Goal: Task Accomplishment & Management: Manage account settings

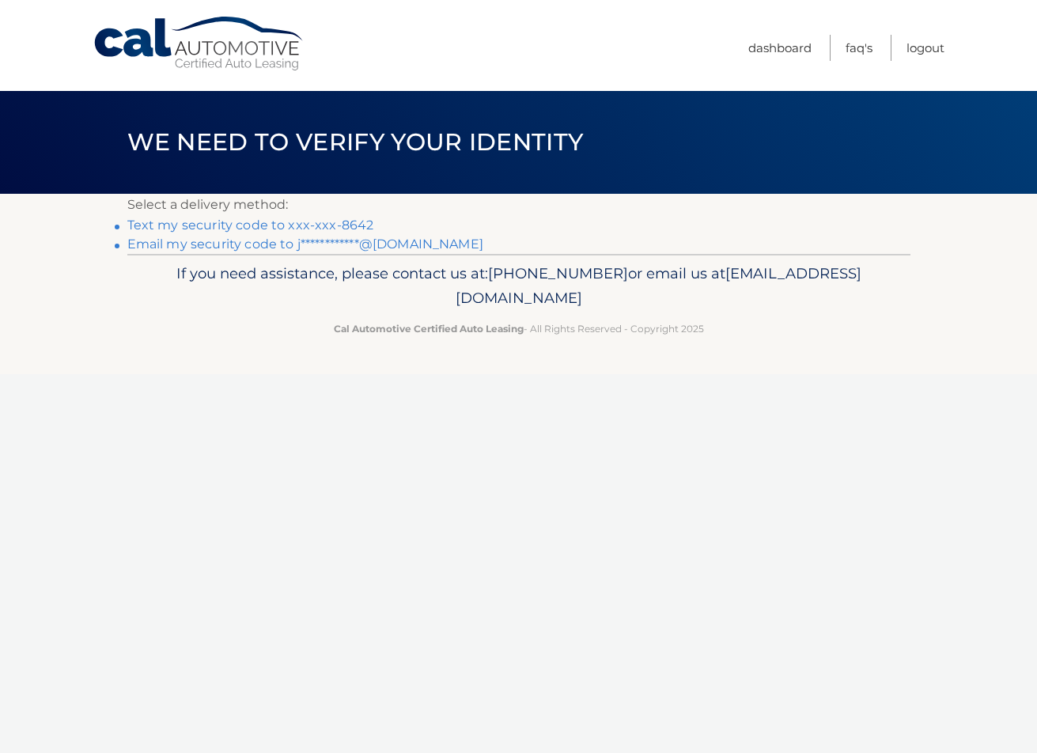
click at [312, 224] on link "Text my security code to xxx-xxx-8642" at bounding box center [250, 225] width 247 height 15
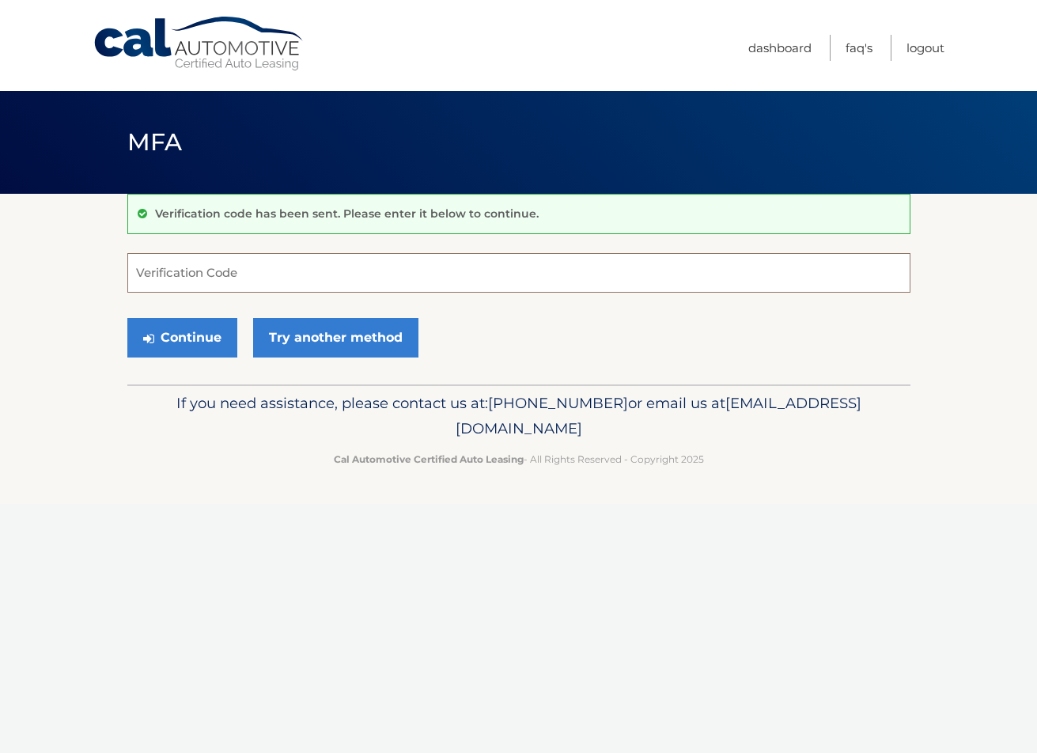
click at [274, 257] on input "Verification Code" at bounding box center [518, 273] width 783 height 40
type input "3"
type input "361166"
click at [186, 324] on button "Continue" at bounding box center [182, 338] width 110 height 40
click at [188, 331] on button "Continue" at bounding box center [182, 338] width 110 height 40
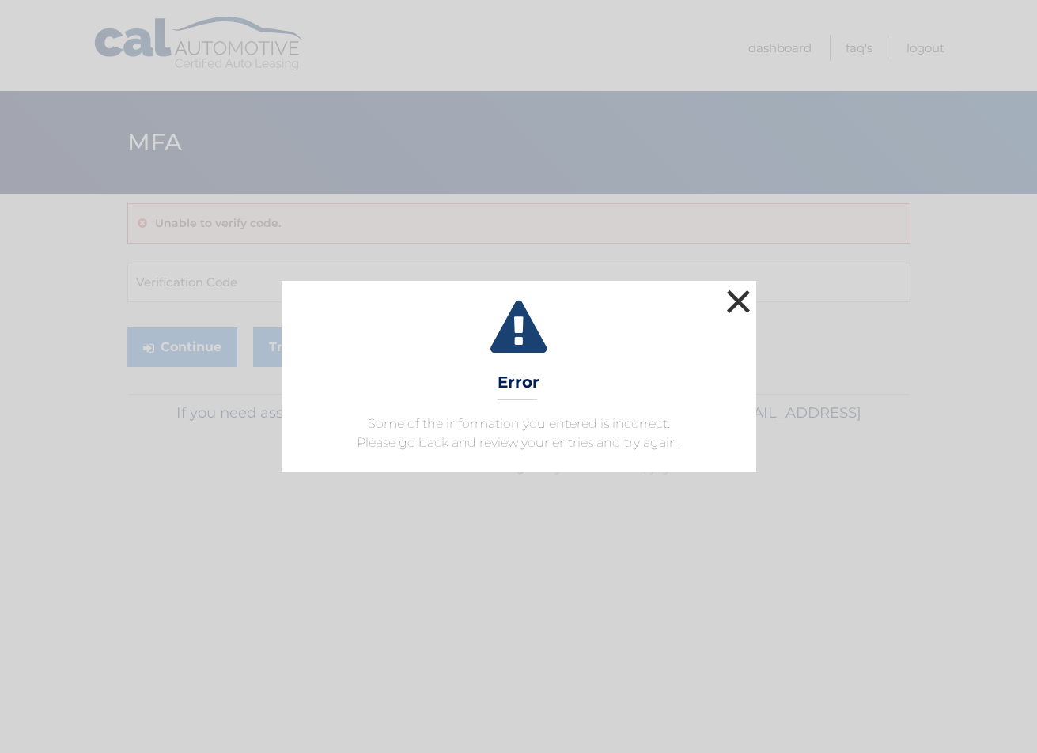
click at [748, 303] on button "×" at bounding box center [739, 302] width 32 height 32
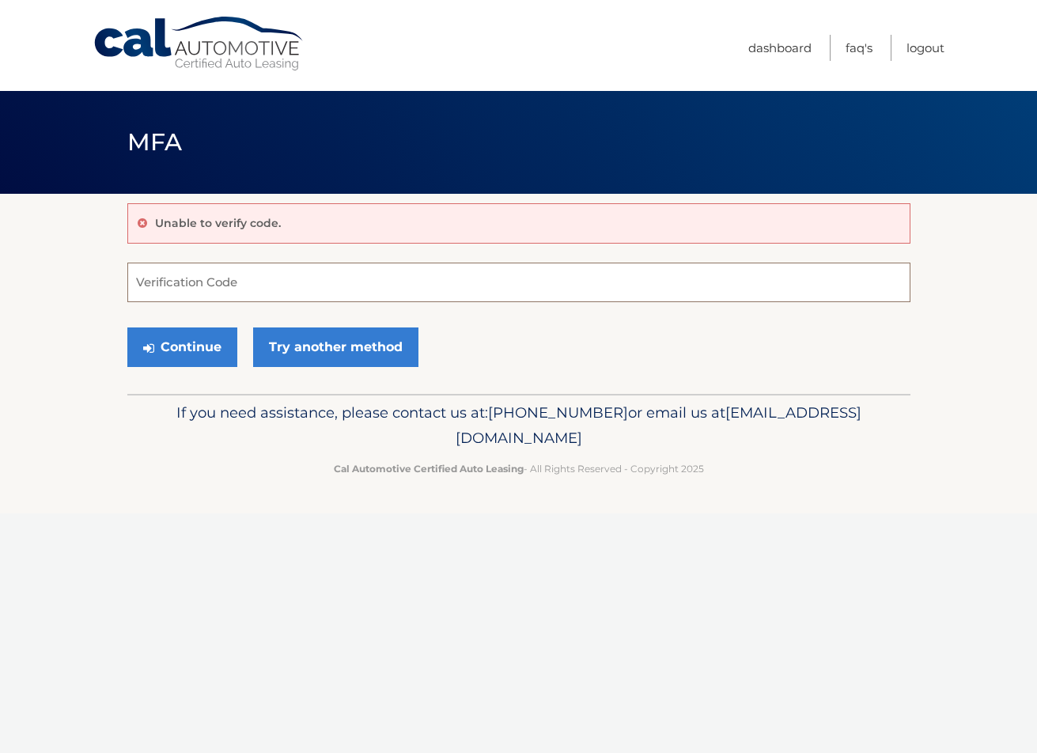
click at [382, 283] on input "Verification Code" at bounding box center [518, 283] width 783 height 40
type input "3"
click at [218, 331] on button "Continue" at bounding box center [182, 347] width 110 height 40
click at [214, 342] on button "Continue" at bounding box center [182, 347] width 110 height 40
click at [154, 349] on button "Continue" at bounding box center [182, 347] width 110 height 40
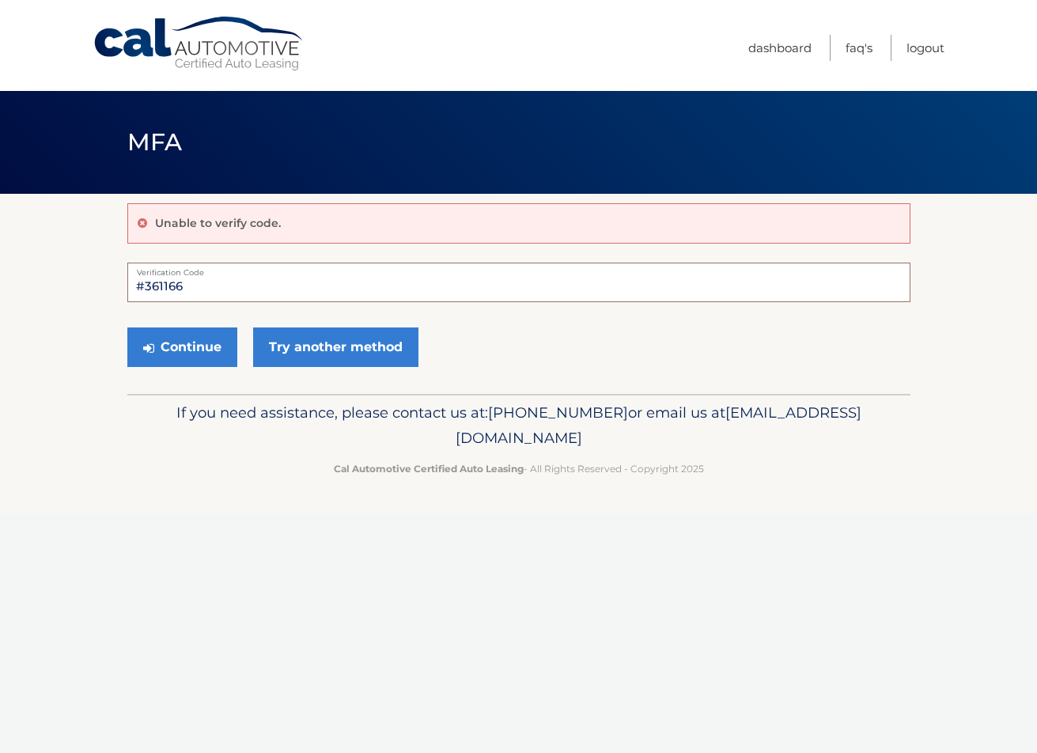
click at [147, 293] on input "#361166" at bounding box center [518, 283] width 783 height 40
type input "361166"
click at [195, 346] on button "Continue" at bounding box center [182, 347] width 110 height 40
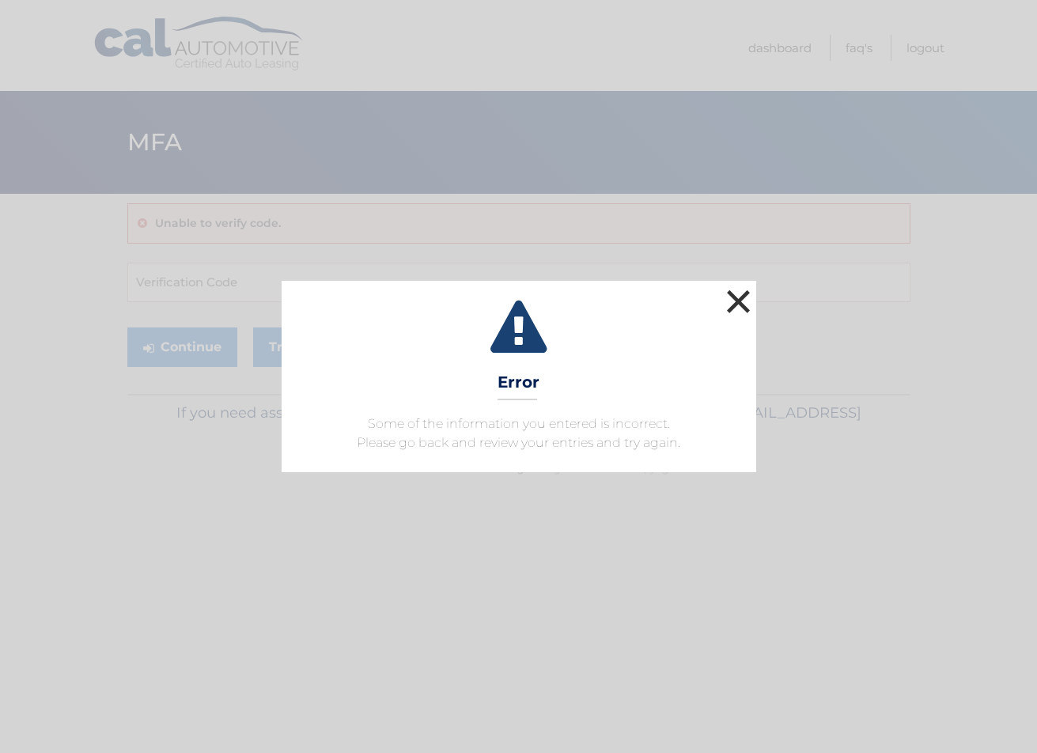
click at [751, 297] on button "×" at bounding box center [739, 302] width 32 height 32
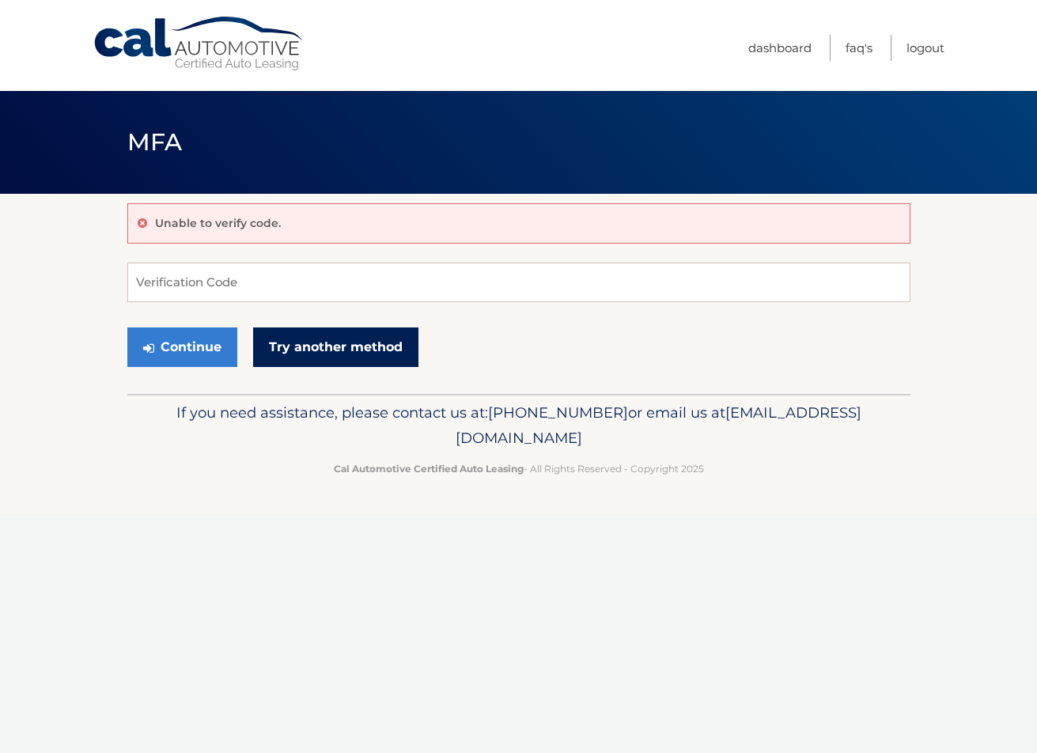
click at [304, 336] on link "Try another method" at bounding box center [335, 347] width 165 height 40
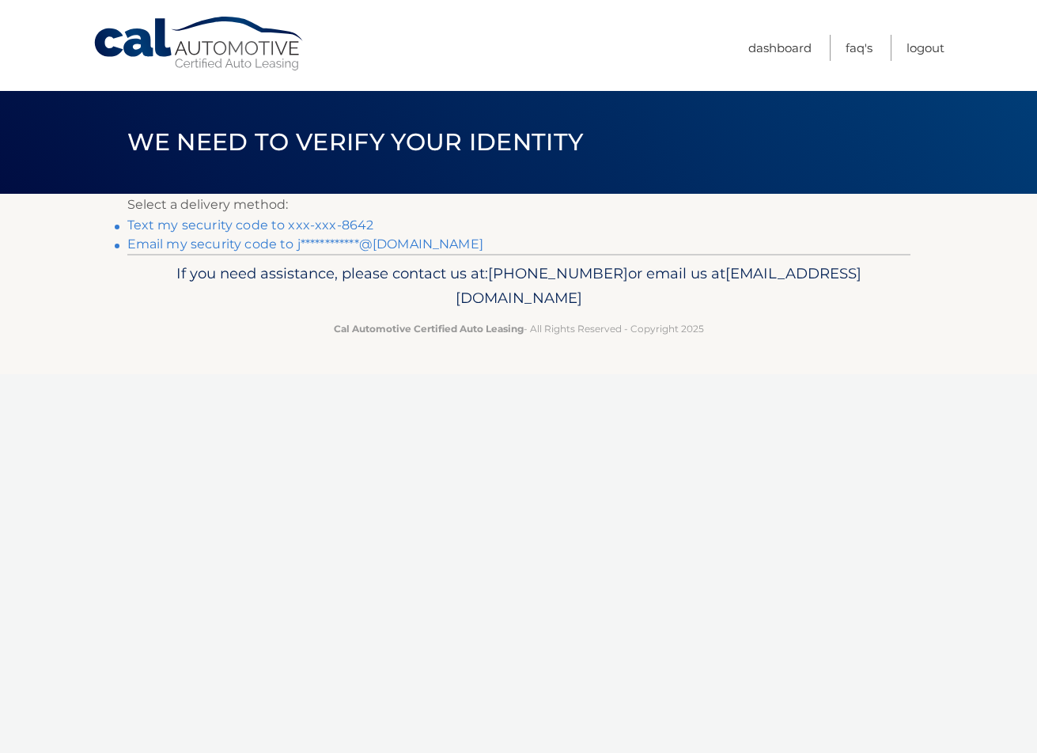
click at [343, 224] on link "Text my security code to xxx-xxx-8642" at bounding box center [250, 225] width 247 height 15
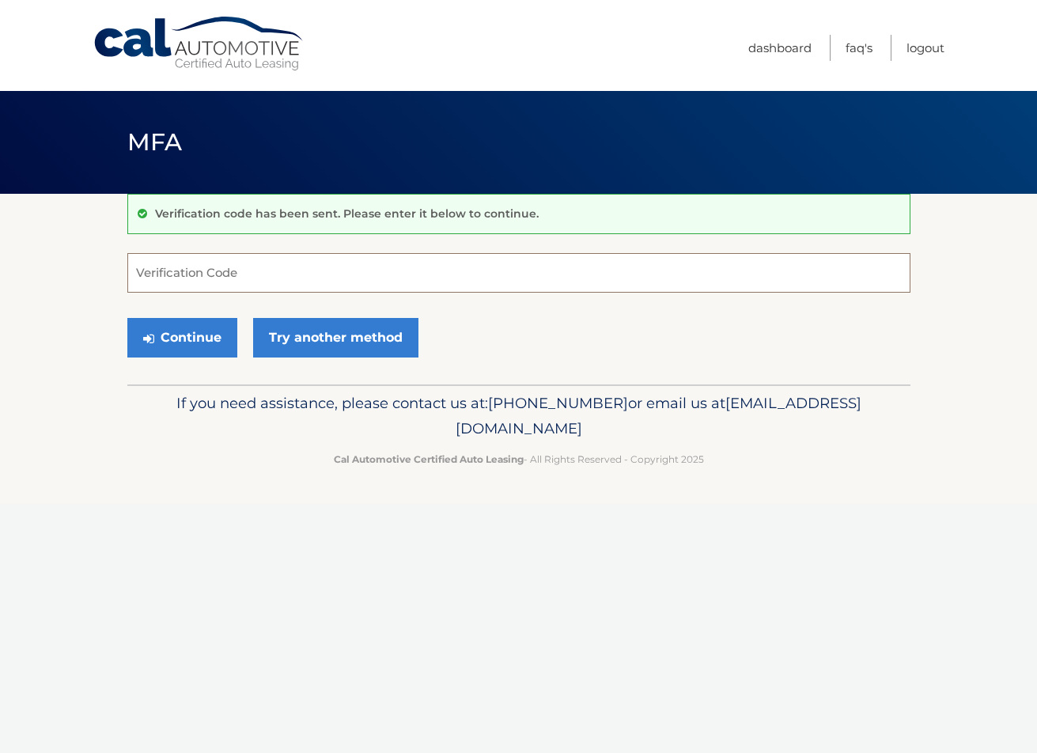
click at [393, 264] on input "Verification Code" at bounding box center [518, 273] width 783 height 40
click at [400, 272] on input "Verification Code" at bounding box center [518, 273] width 783 height 40
type input "602790"
click at [163, 341] on button "Continue" at bounding box center [182, 338] width 110 height 40
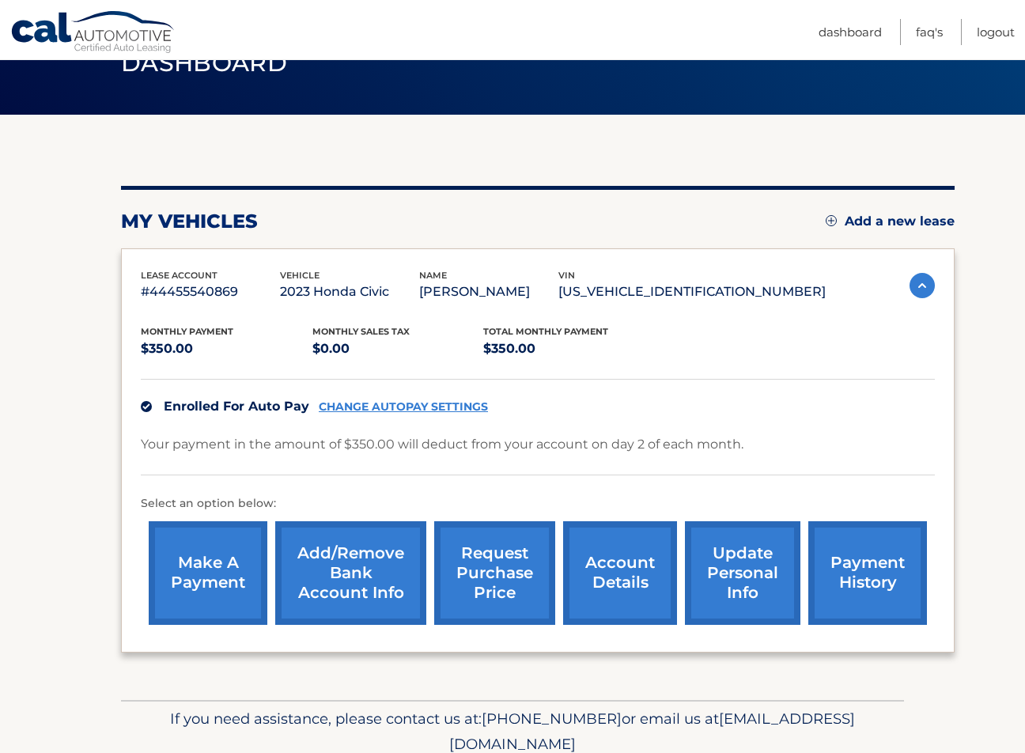
scroll to position [146, 0]
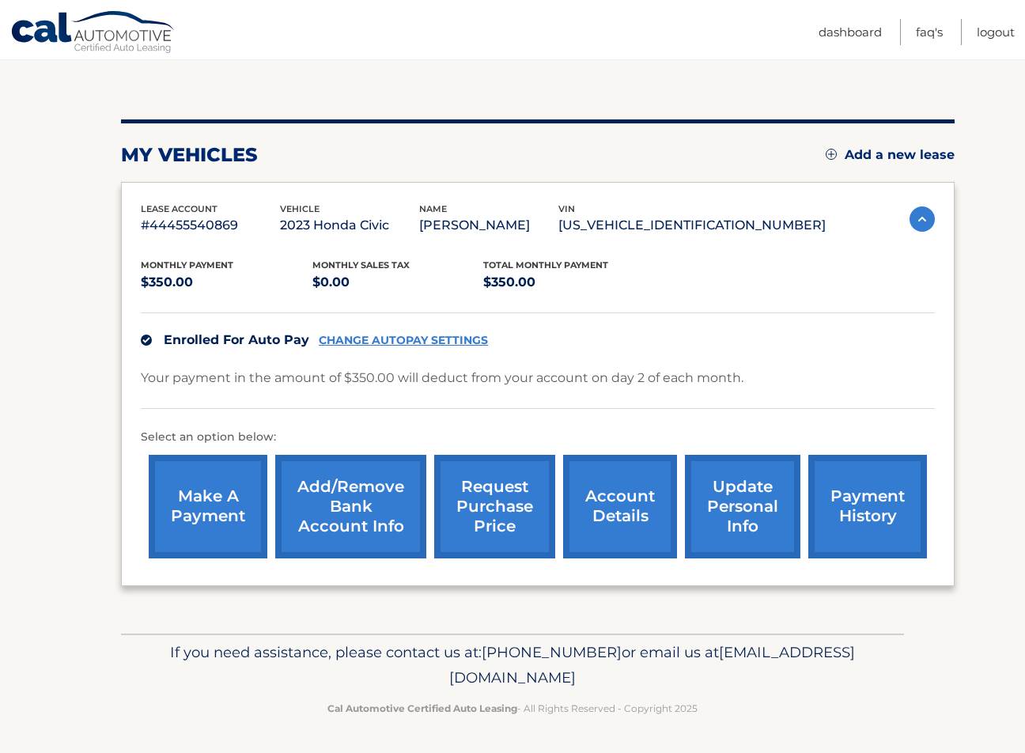
click at [608, 528] on link "account details" at bounding box center [620, 507] width 114 height 104
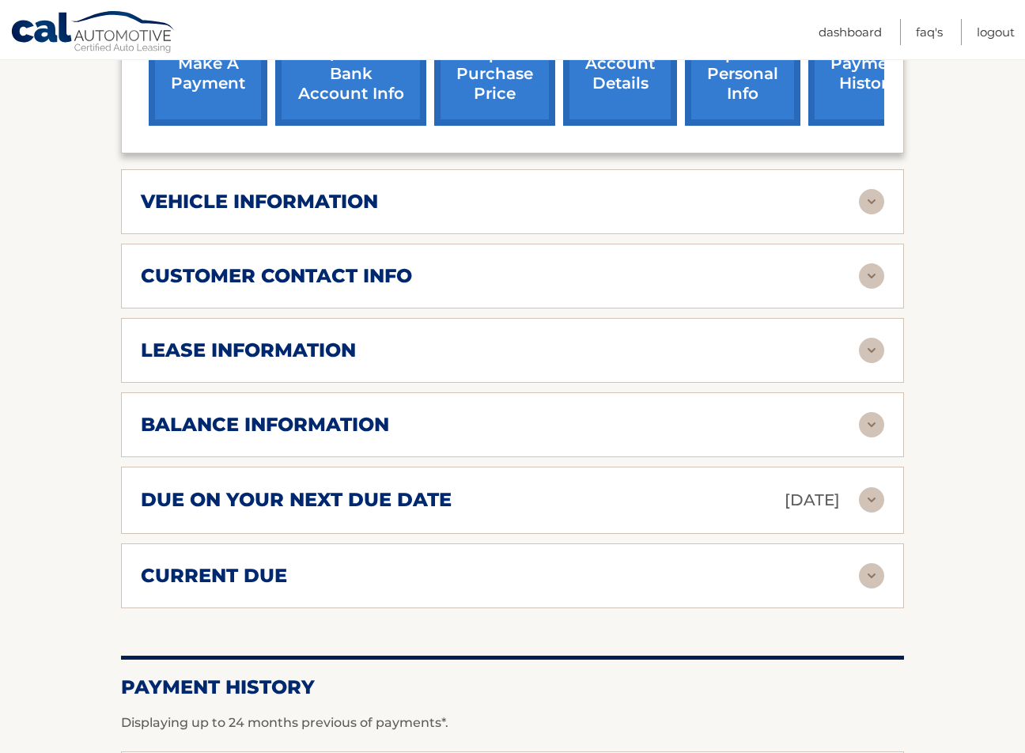
scroll to position [633, 0]
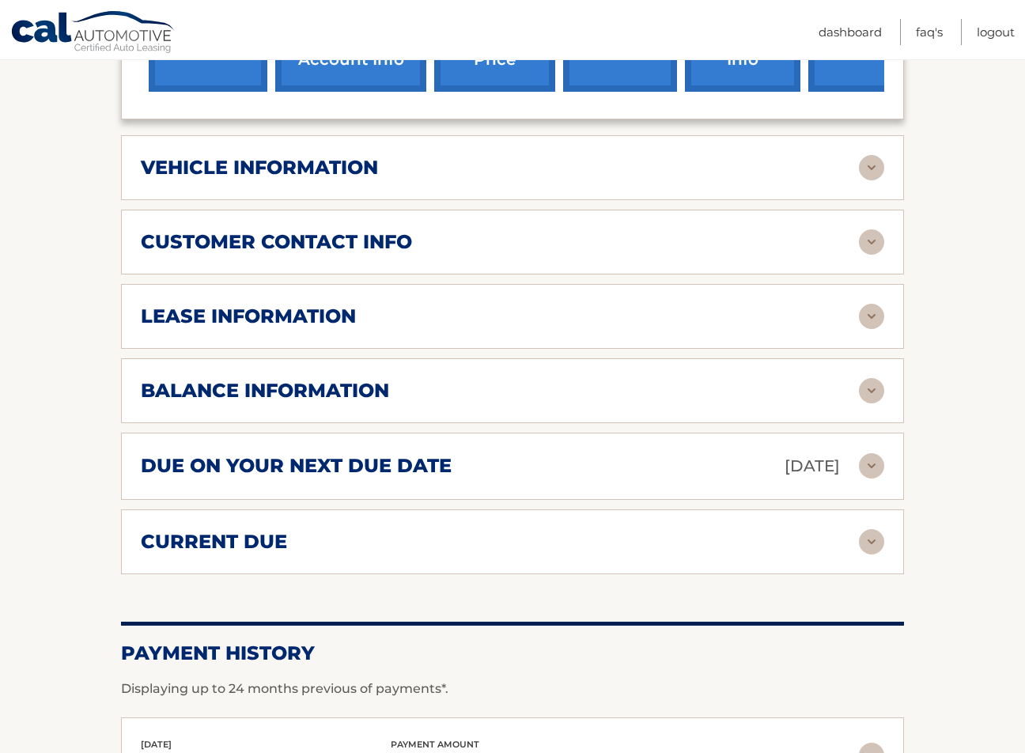
click at [878, 315] on img at bounding box center [871, 316] width 25 height 25
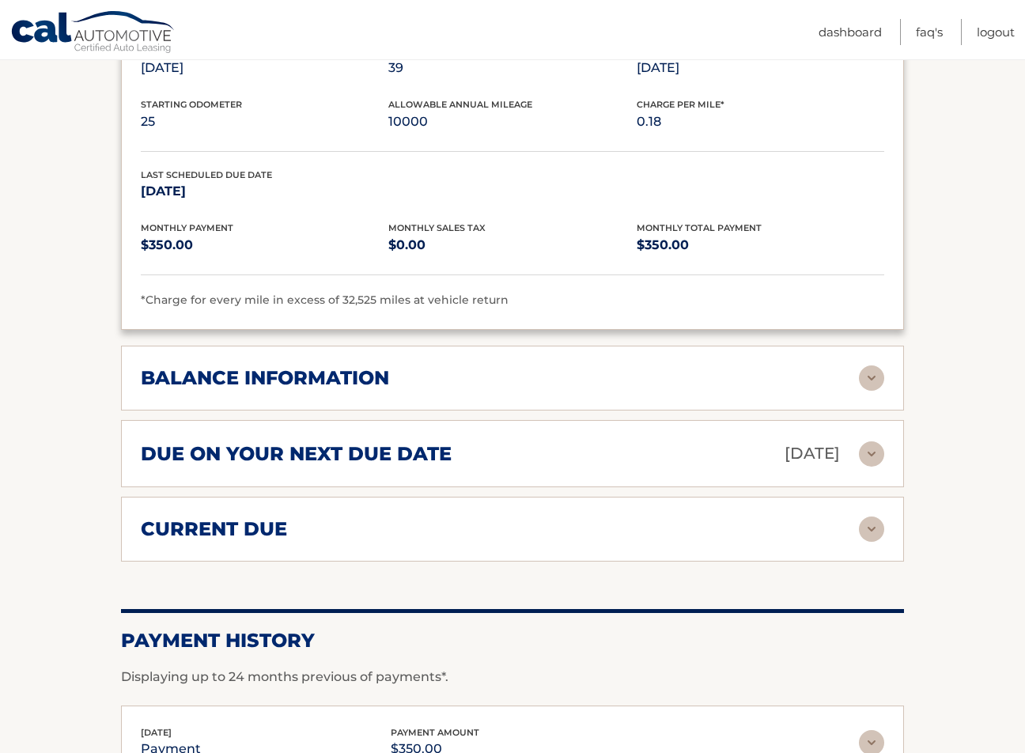
scroll to position [949, 0]
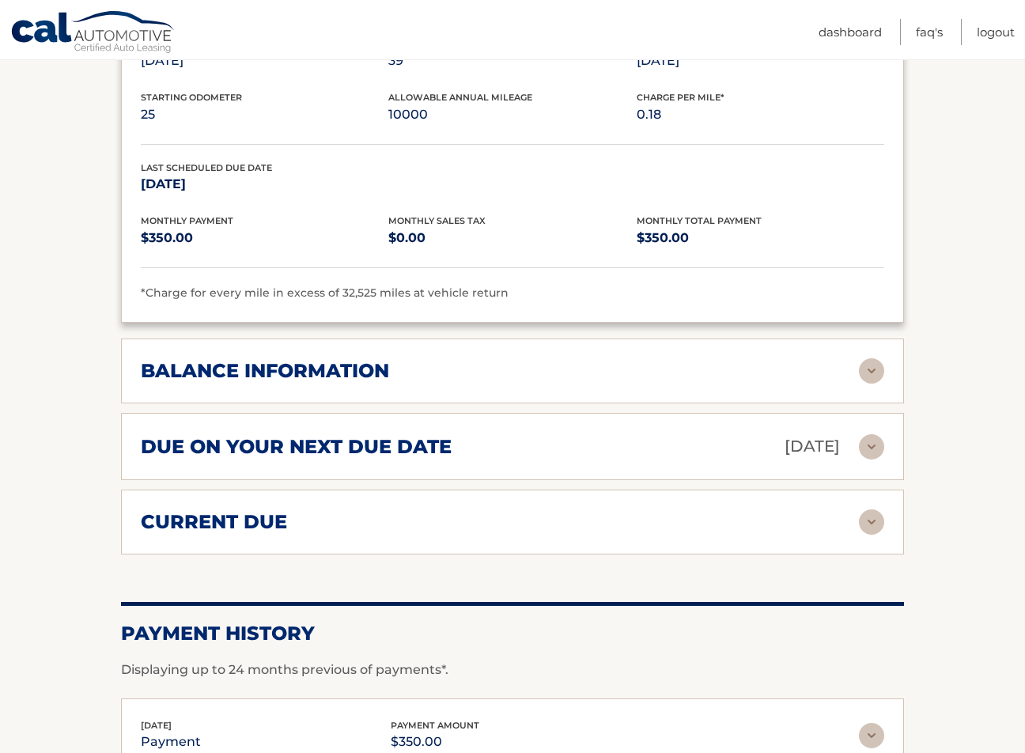
click at [877, 371] on img at bounding box center [871, 370] width 25 height 25
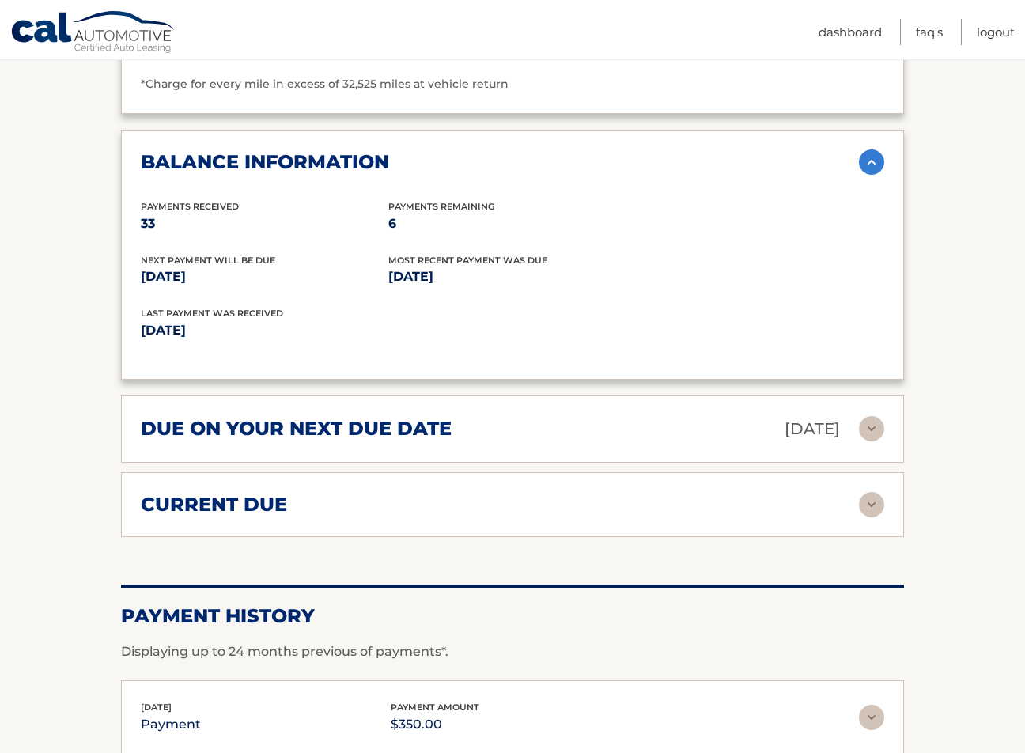
scroll to position [1187, 0]
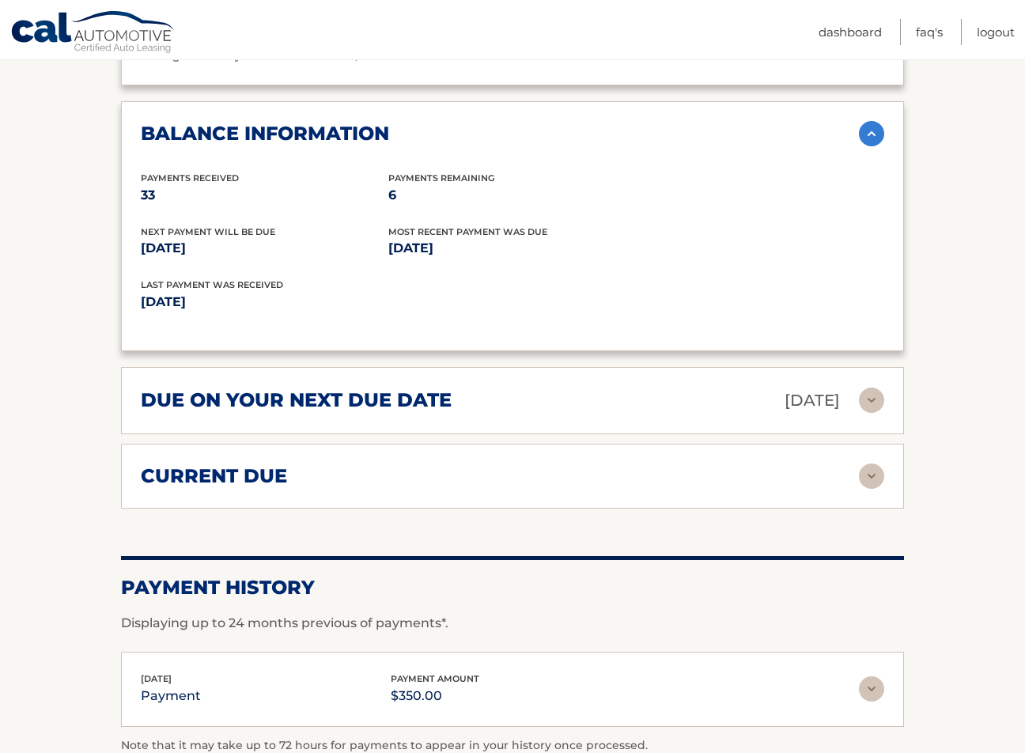
click at [870, 402] on img at bounding box center [871, 400] width 25 height 25
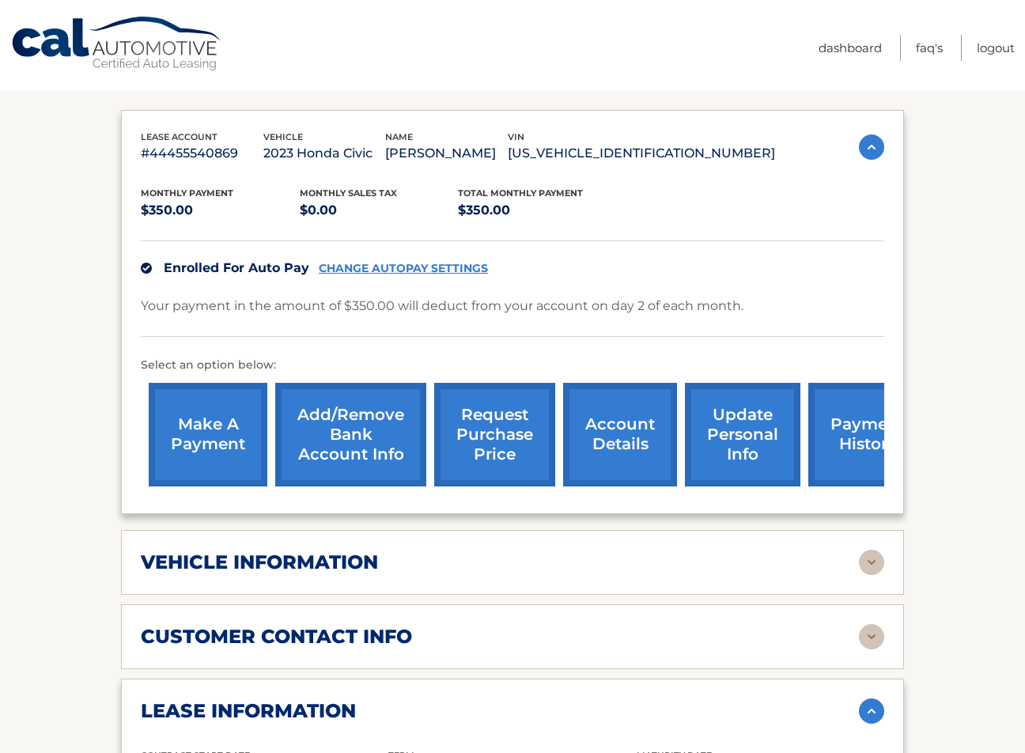
scroll to position [0, 0]
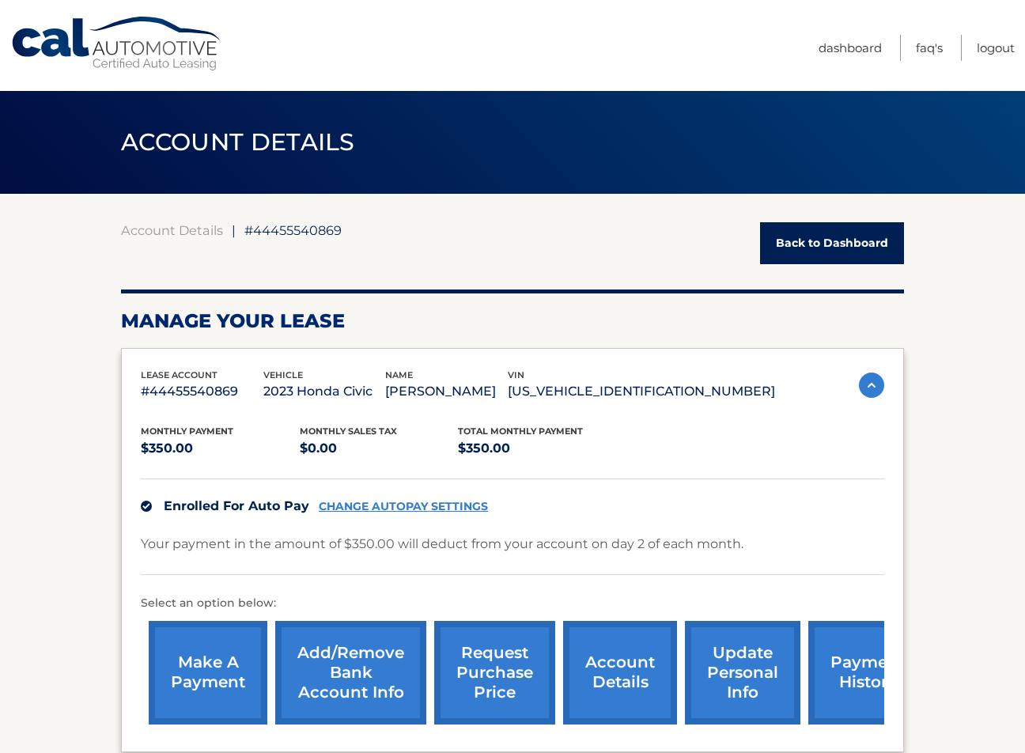
click at [785, 239] on link "Back to Dashboard" at bounding box center [832, 243] width 144 height 42
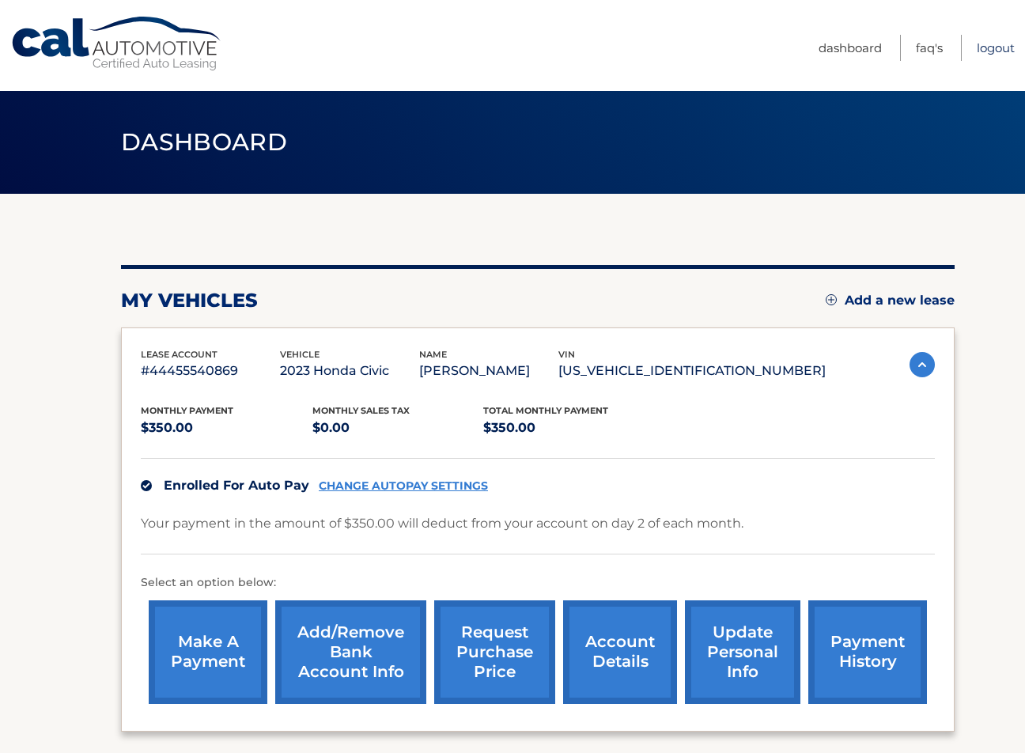
click at [977, 49] on link "Logout" at bounding box center [996, 48] width 38 height 26
